Goal: Transaction & Acquisition: Purchase product/service

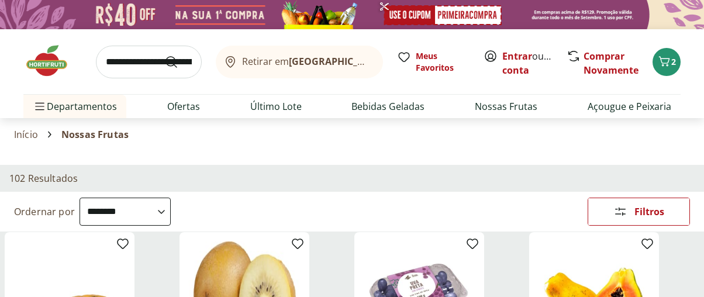
select select "**********"
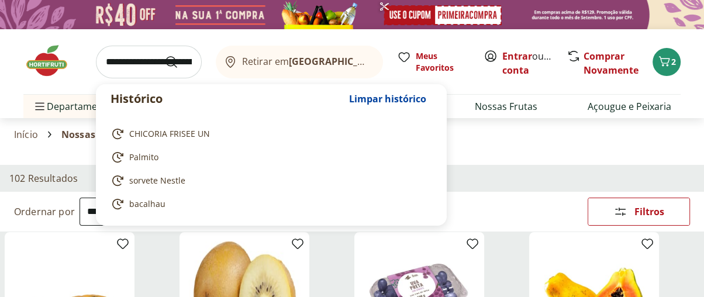
click at [122, 59] on input "search" at bounding box center [149, 62] width 106 height 33
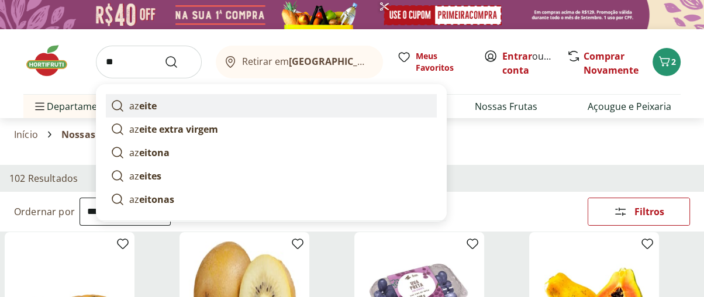
click at [127, 105] on link "az eite" at bounding box center [271, 105] width 331 height 23
type input "******"
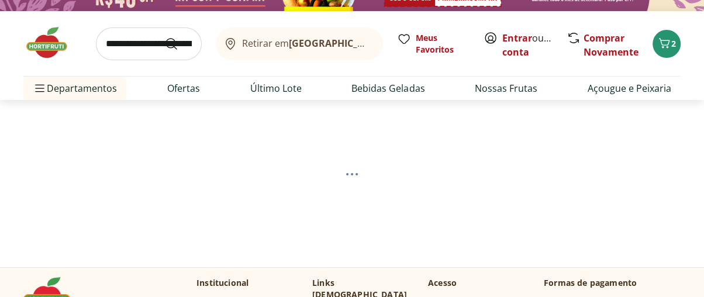
scroll to position [260, 0]
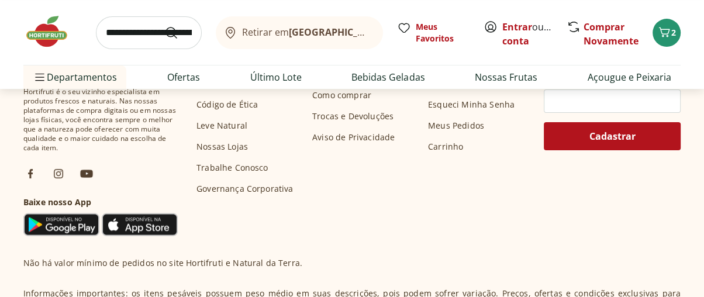
select select "**********"
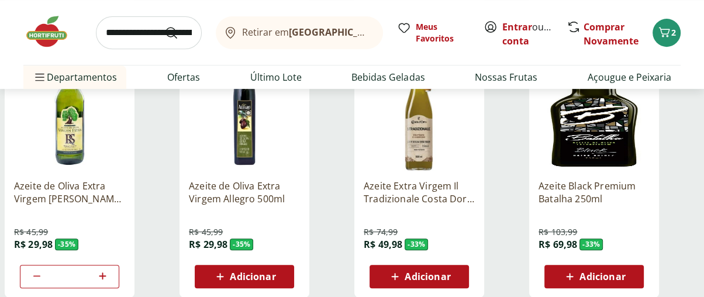
scroll to position [432, 0]
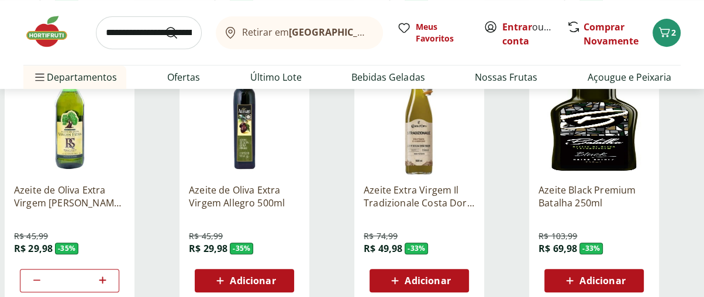
click at [80, 125] on img at bounding box center [69, 118] width 111 height 111
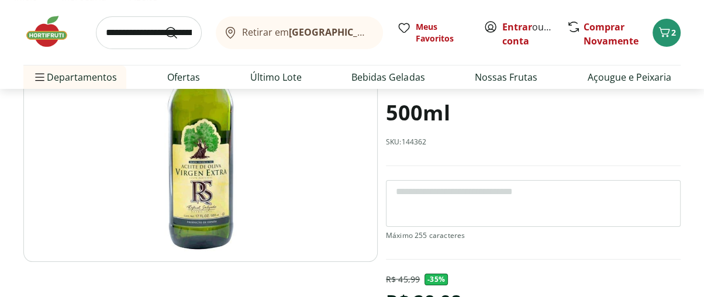
scroll to position [123, 0]
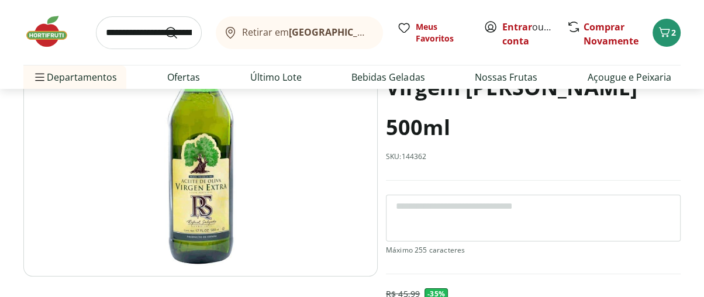
scroll to position [432, 0]
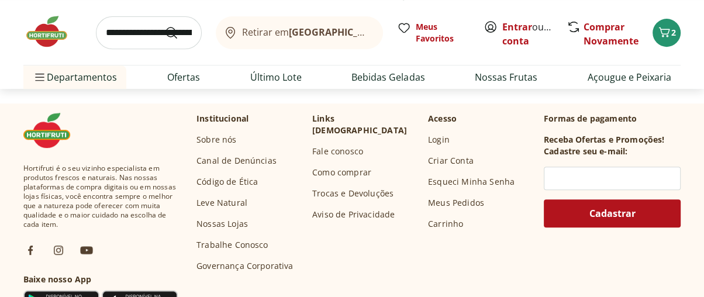
select select "**********"
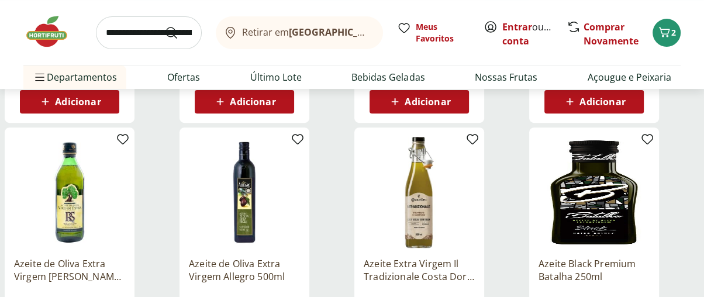
scroll to position [291, 0]
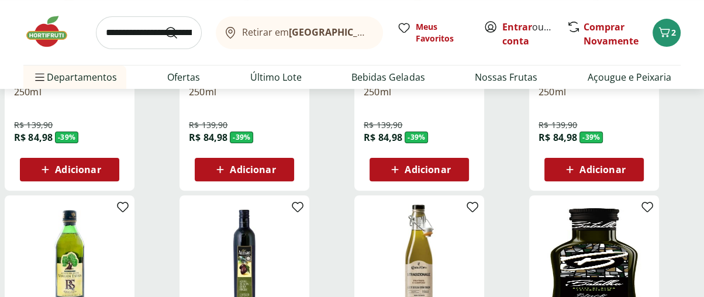
click at [50, 37] on img at bounding box center [52, 31] width 58 height 35
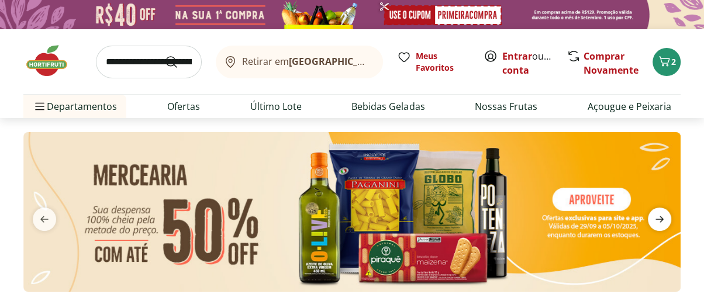
click at [653, 217] on icon "next" at bounding box center [660, 219] width 14 height 14
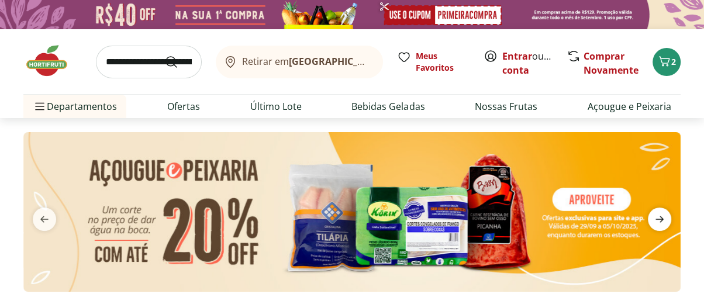
click at [653, 217] on icon "next" at bounding box center [660, 219] width 14 height 14
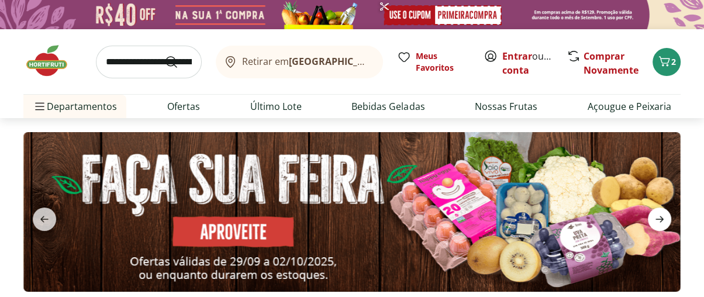
click at [653, 217] on icon "next" at bounding box center [660, 219] width 14 height 14
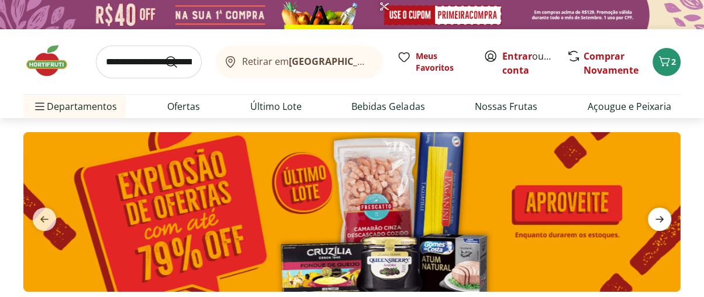
click at [660, 216] on icon "next" at bounding box center [659, 219] width 8 height 6
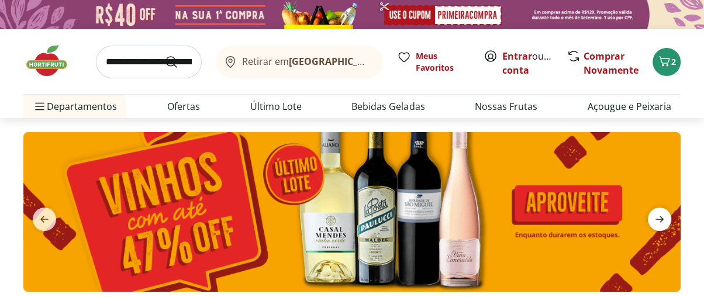
click at [660, 216] on icon "next" at bounding box center [659, 219] width 8 height 6
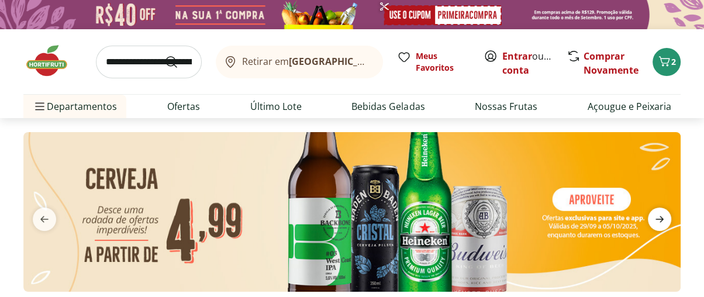
click at [660, 216] on icon "next" at bounding box center [659, 219] width 8 height 6
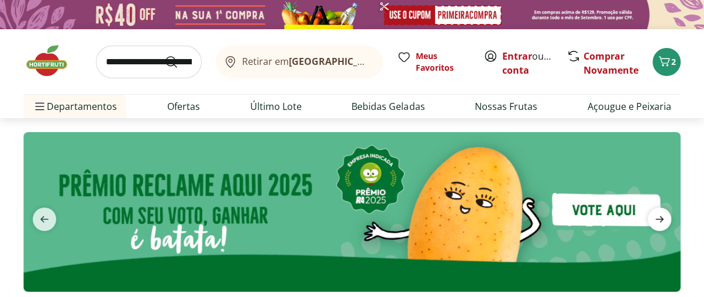
click at [660, 216] on icon "next" at bounding box center [659, 219] width 8 height 6
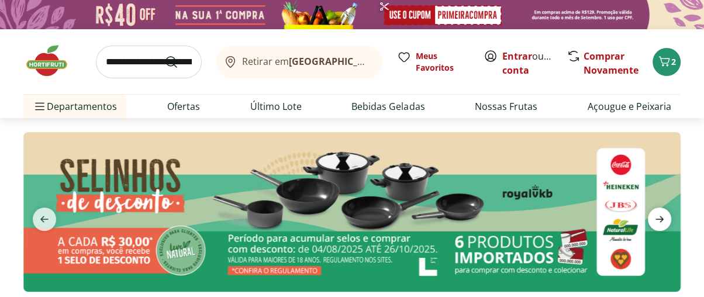
click at [660, 216] on icon "next" at bounding box center [659, 219] width 8 height 6
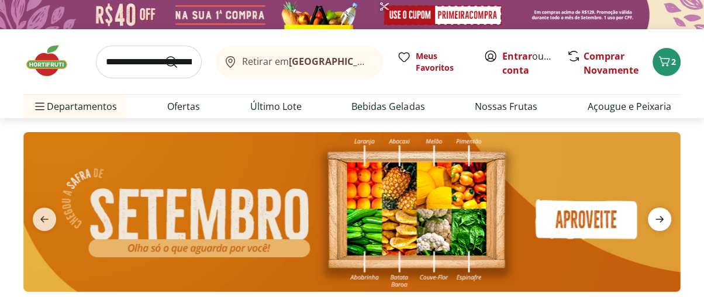
click at [660, 216] on icon "next" at bounding box center [659, 219] width 8 height 6
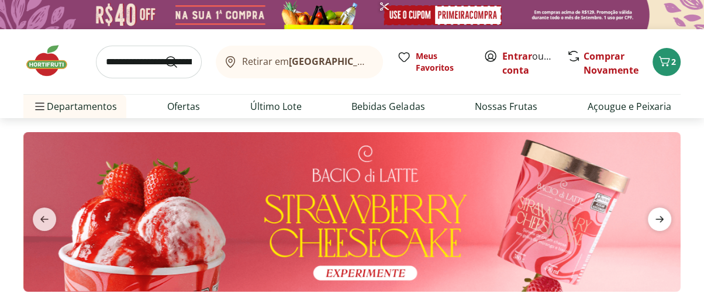
click at [660, 216] on icon "next" at bounding box center [659, 219] width 8 height 6
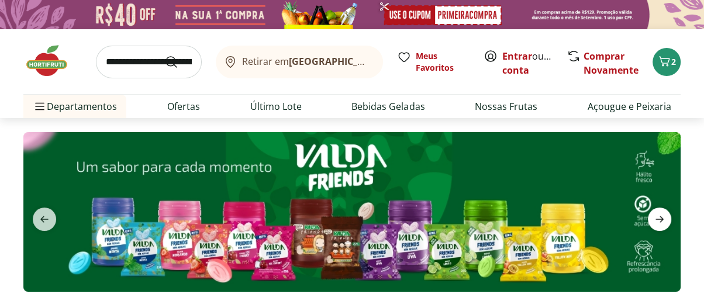
click at [660, 216] on icon "next" at bounding box center [659, 219] width 8 height 6
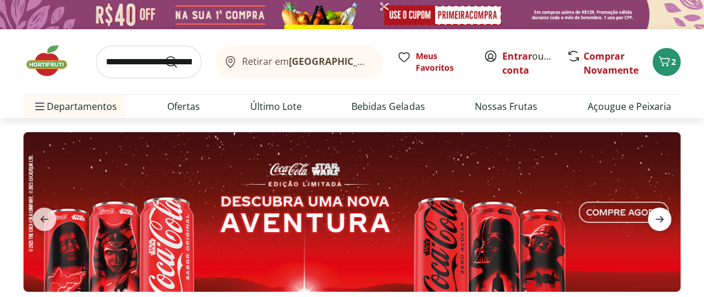
click at [660, 216] on icon "next" at bounding box center [659, 219] width 8 height 6
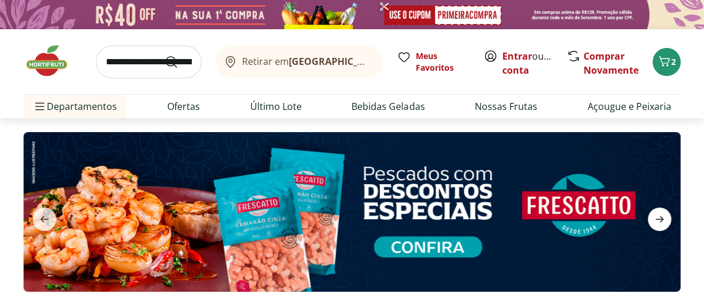
click at [658, 215] on icon "next" at bounding box center [660, 219] width 14 height 14
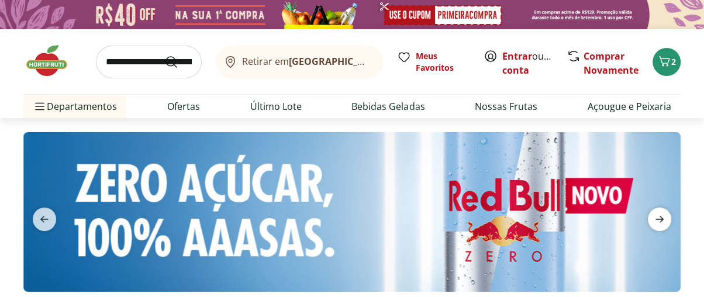
click at [658, 215] on icon "next" at bounding box center [660, 219] width 14 height 14
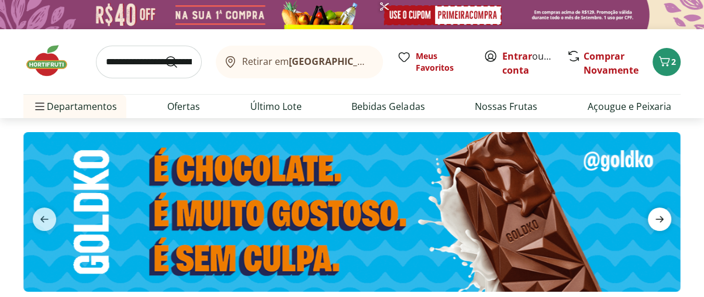
click at [658, 215] on icon "next" at bounding box center [660, 219] width 14 height 14
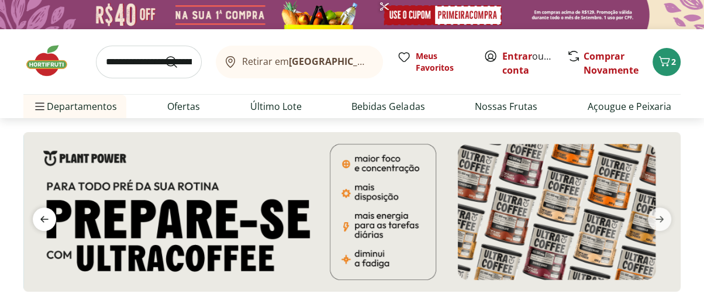
click at [42, 216] on icon "previous" at bounding box center [44, 219] width 14 height 14
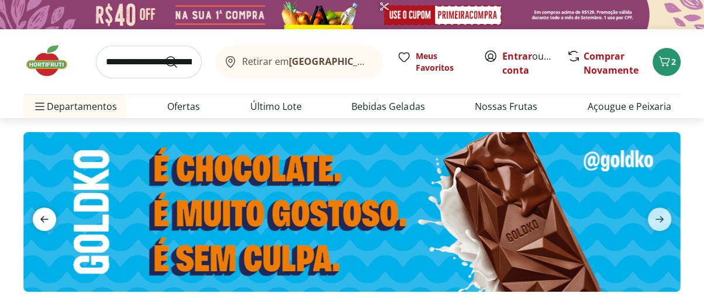
click at [42, 216] on icon "previous" at bounding box center [44, 219] width 14 height 14
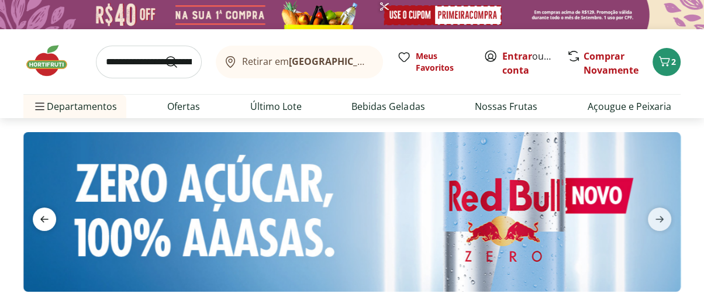
click at [42, 216] on icon "previous" at bounding box center [44, 219] width 14 height 14
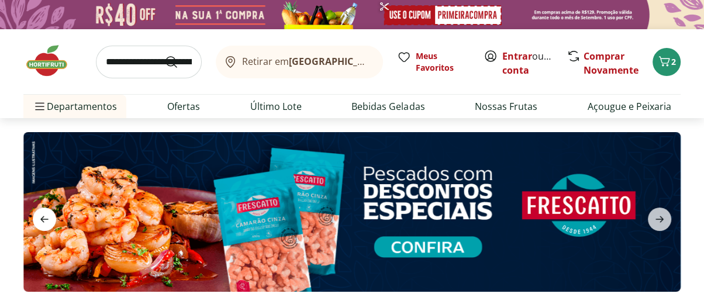
click at [42, 216] on icon "previous" at bounding box center [44, 219] width 14 height 14
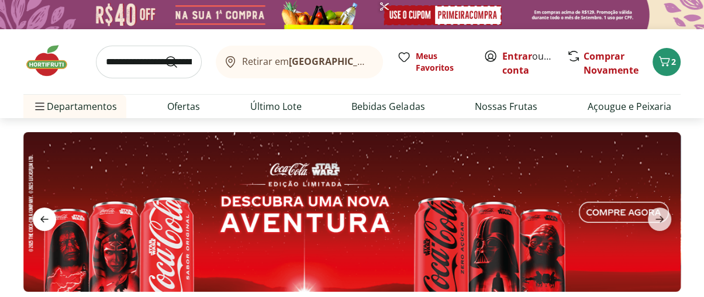
click at [42, 216] on icon "previous" at bounding box center [44, 219] width 14 height 14
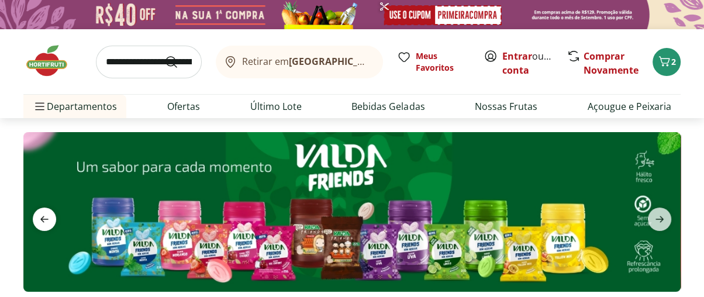
click at [42, 216] on icon "previous" at bounding box center [44, 219] width 14 height 14
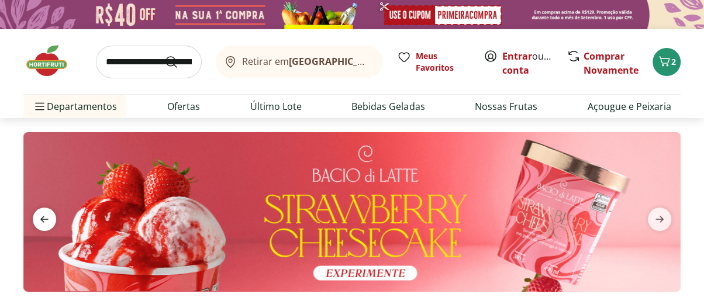
click at [42, 216] on icon "previous" at bounding box center [44, 219] width 14 height 14
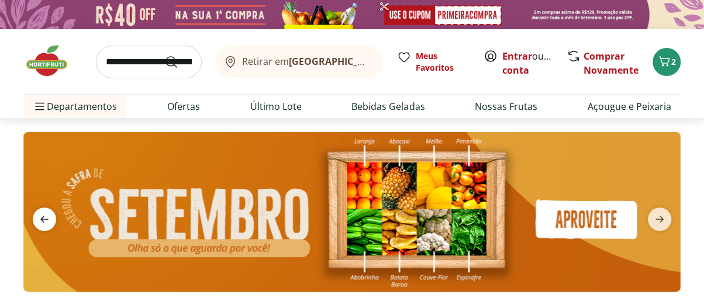
click at [42, 216] on icon "previous" at bounding box center [44, 219] width 14 height 14
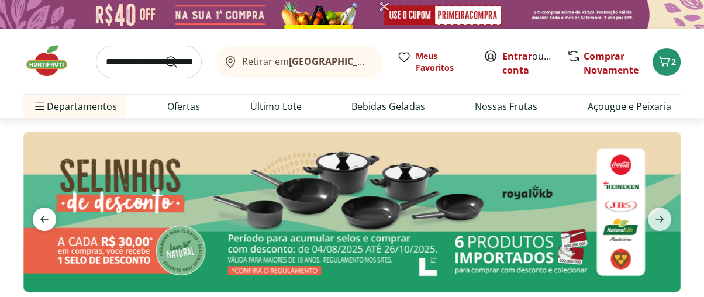
click at [42, 216] on icon "previous" at bounding box center [44, 219] width 14 height 14
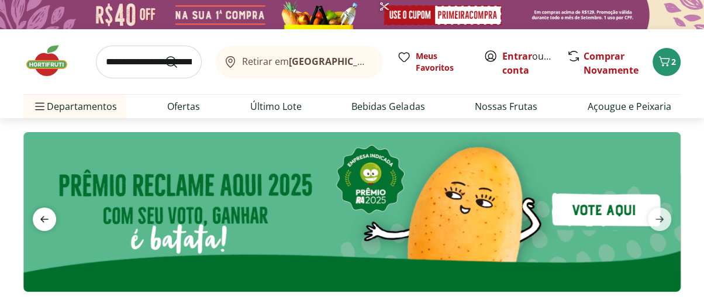
click at [42, 216] on icon "previous" at bounding box center [44, 219] width 14 height 14
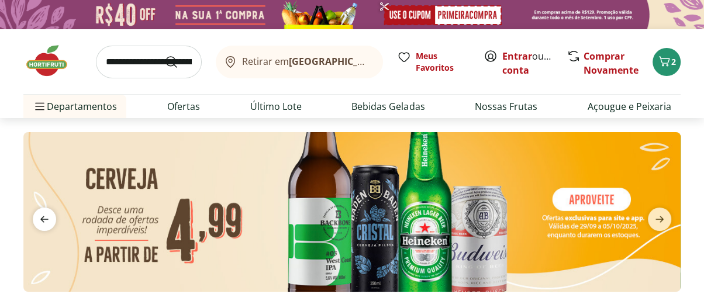
click at [42, 216] on icon "previous" at bounding box center [44, 219] width 14 height 14
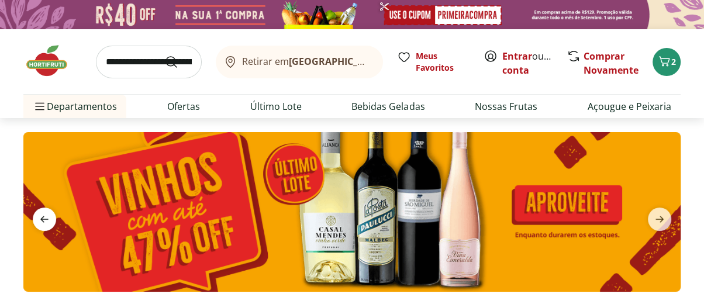
click at [42, 216] on icon "previous" at bounding box center [44, 219] width 14 height 14
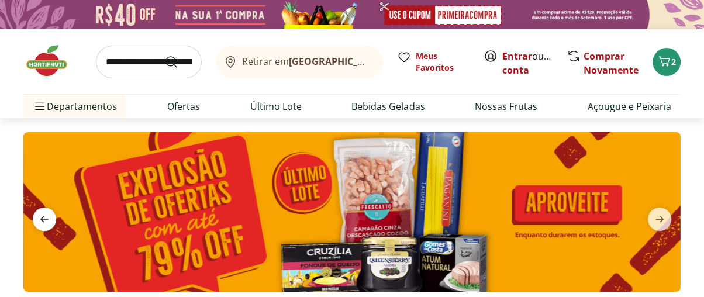
click at [42, 216] on icon "previous" at bounding box center [44, 219] width 14 height 14
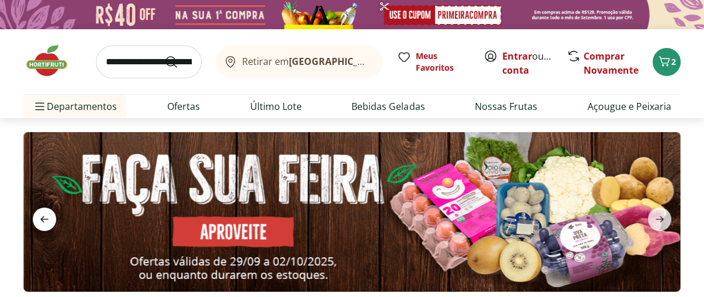
click at [42, 216] on icon "previous" at bounding box center [44, 219] width 14 height 14
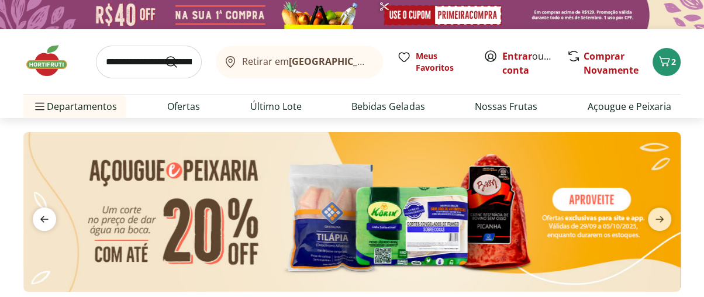
click at [42, 216] on icon "previous" at bounding box center [44, 219] width 14 height 14
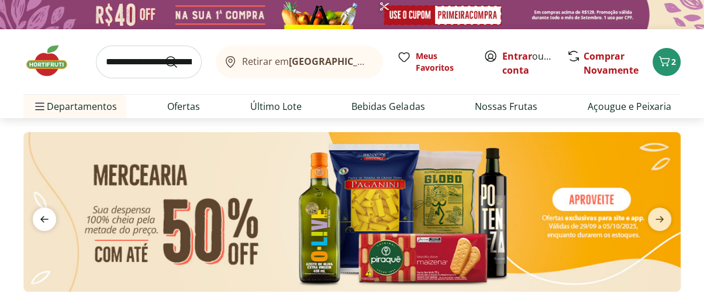
click at [42, 216] on icon "previous" at bounding box center [44, 219] width 14 height 14
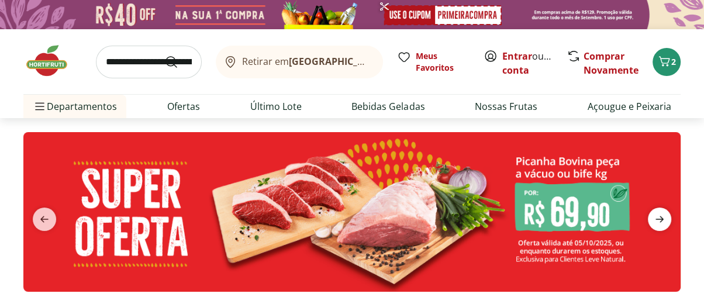
click at [660, 212] on icon "next" at bounding box center [660, 219] width 14 height 14
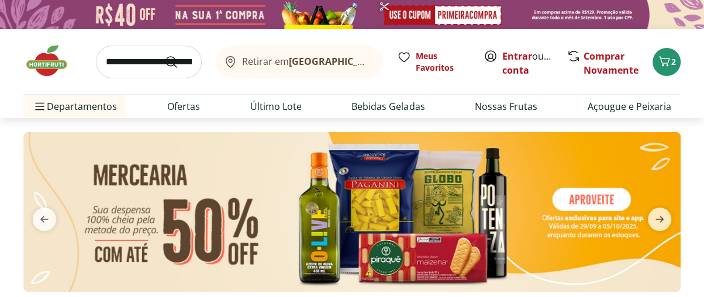
click at [402, 205] on img at bounding box center [351, 211] width 657 height 159
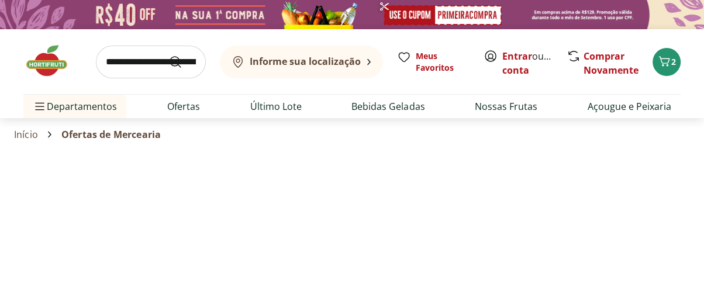
select select "**********"
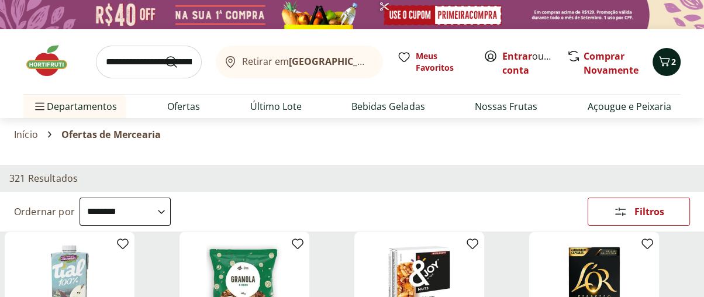
click at [663, 58] on icon "Carrinho" at bounding box center [664, 61] width 14 height 14
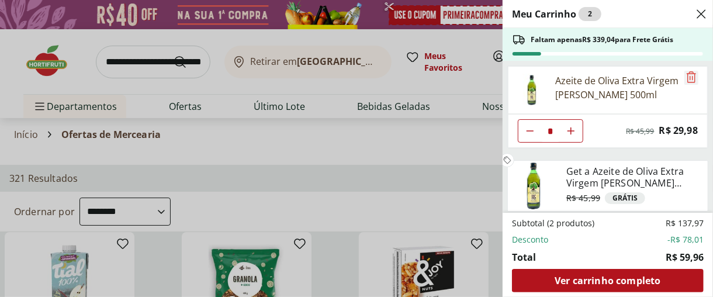
click at [688, 79] on icon "Remove" at bounding box center [691, 76] width 9 height 11
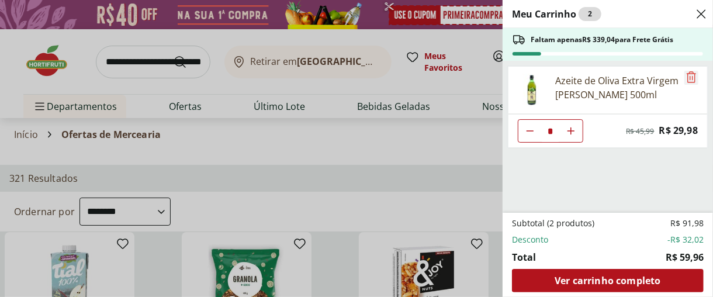
click at [688, 79] on icon "Remove" at bounding box center [691, 76] width 9 height 11
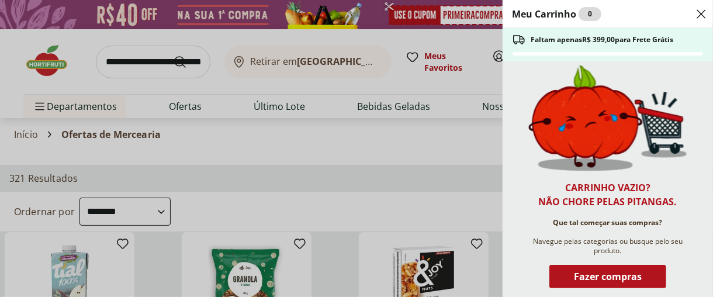
click at [702, 9] on icon "Close" at bounding box center [702, 14] width 14 height 14
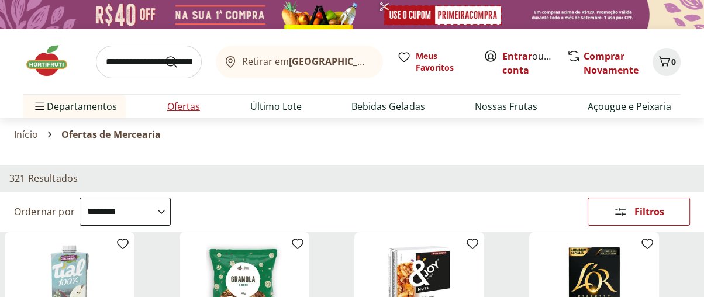
click at [175, 108] on link "Ofertas" at bounding box center [183, 106] width 33 height 14
select select "**********"
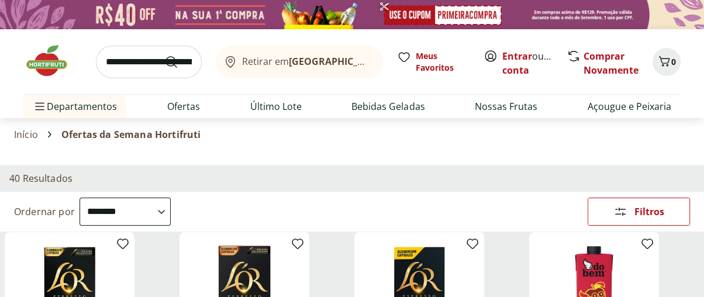
click at [136, 59] on input "search" at bounding box center [149, 62] width 106 height 33
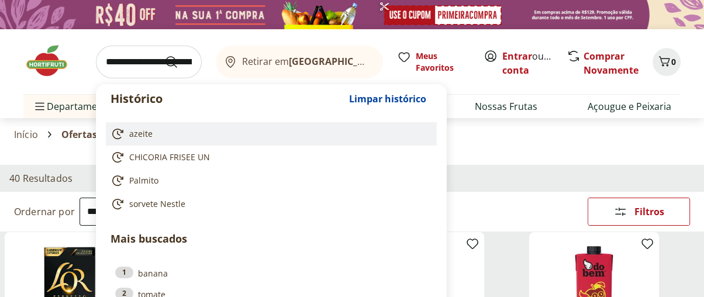
click at [146, 127] on link "azeite" at bounding box center [269, 134] width 317 height 14
type input "******"
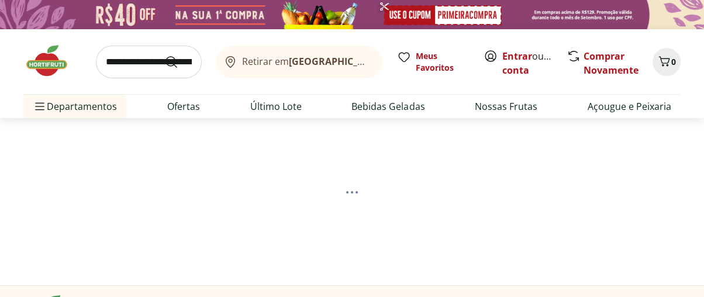
select select "**********"
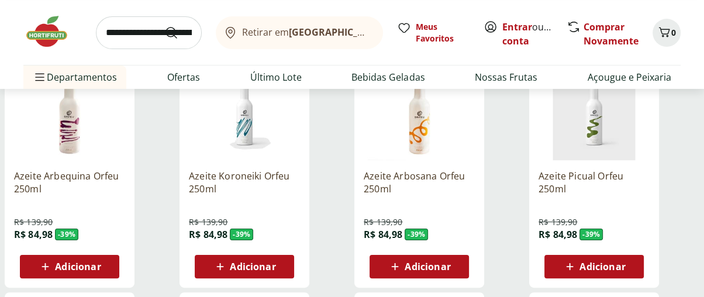
scroll to position [6, 0]
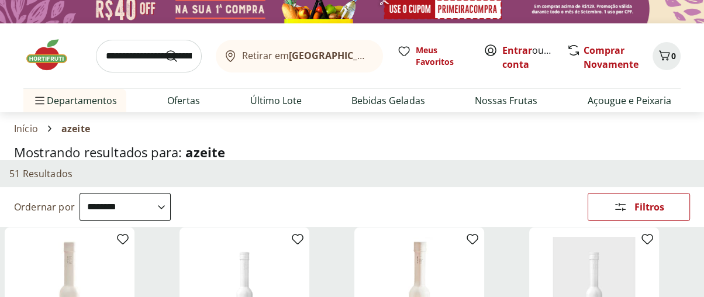
click at [171, 205] on select "**********" at bounding box center [125, 207] width 91 height 28
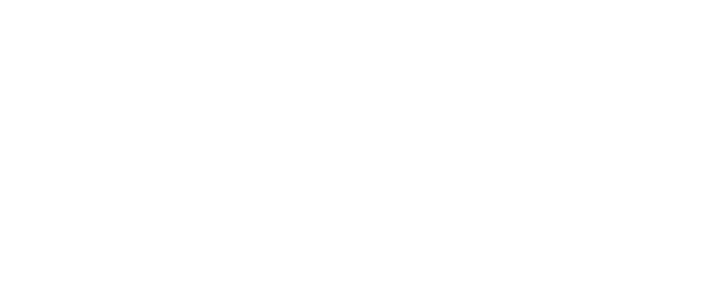
select select "*********"
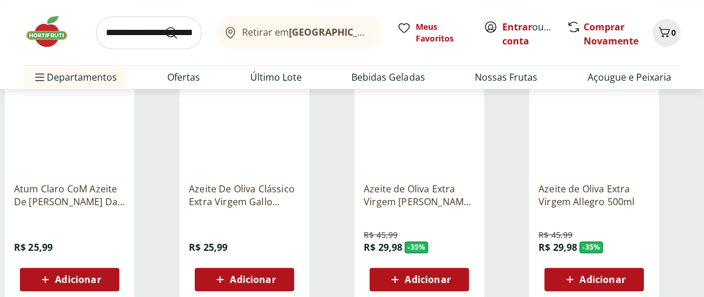
scroll to position [682, 0]
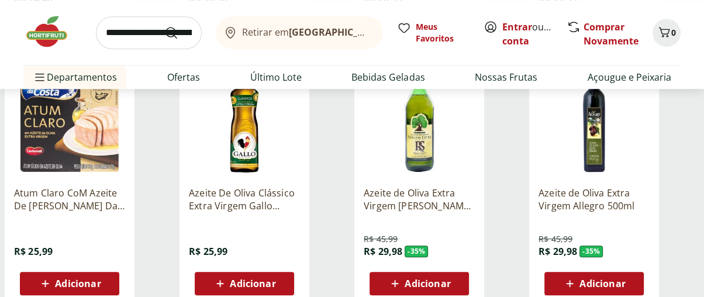
click at [424, 153] on img at bounding box center [419, 121] width 111 height 111
